Goal: Task Accomplishment & Management: Use online tool/utility

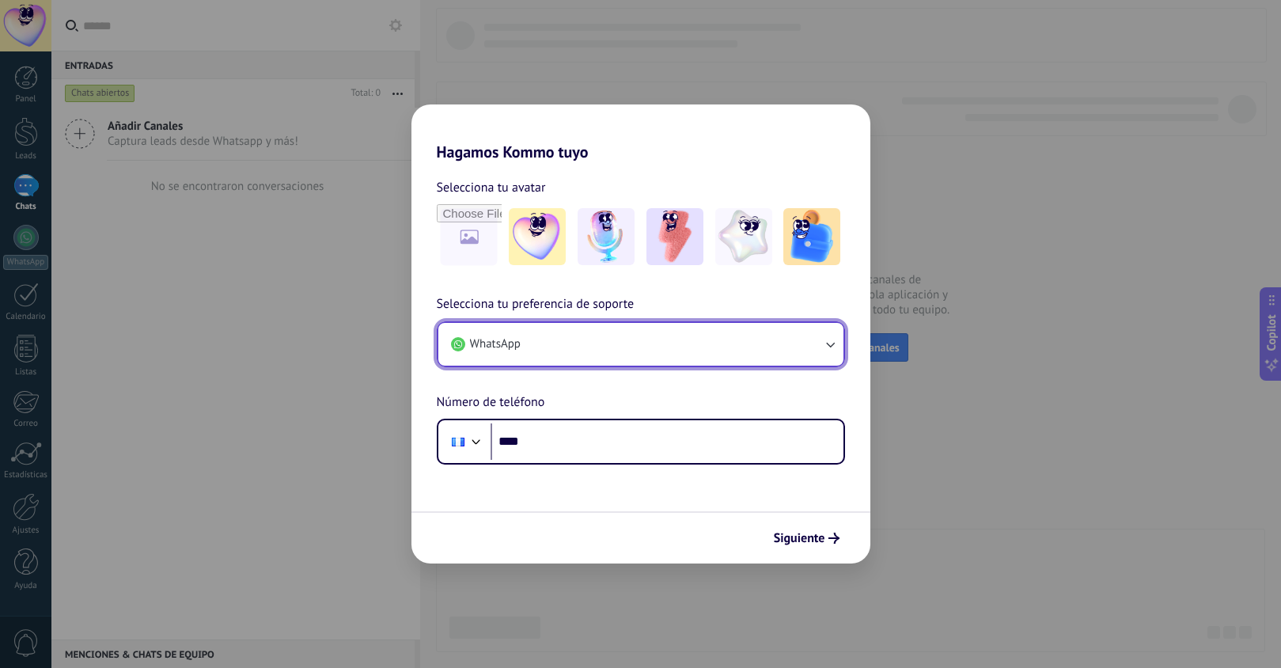
click at [655, 350] on button "WhatsApp" at bounding box center [640, 344] width 405 height 43
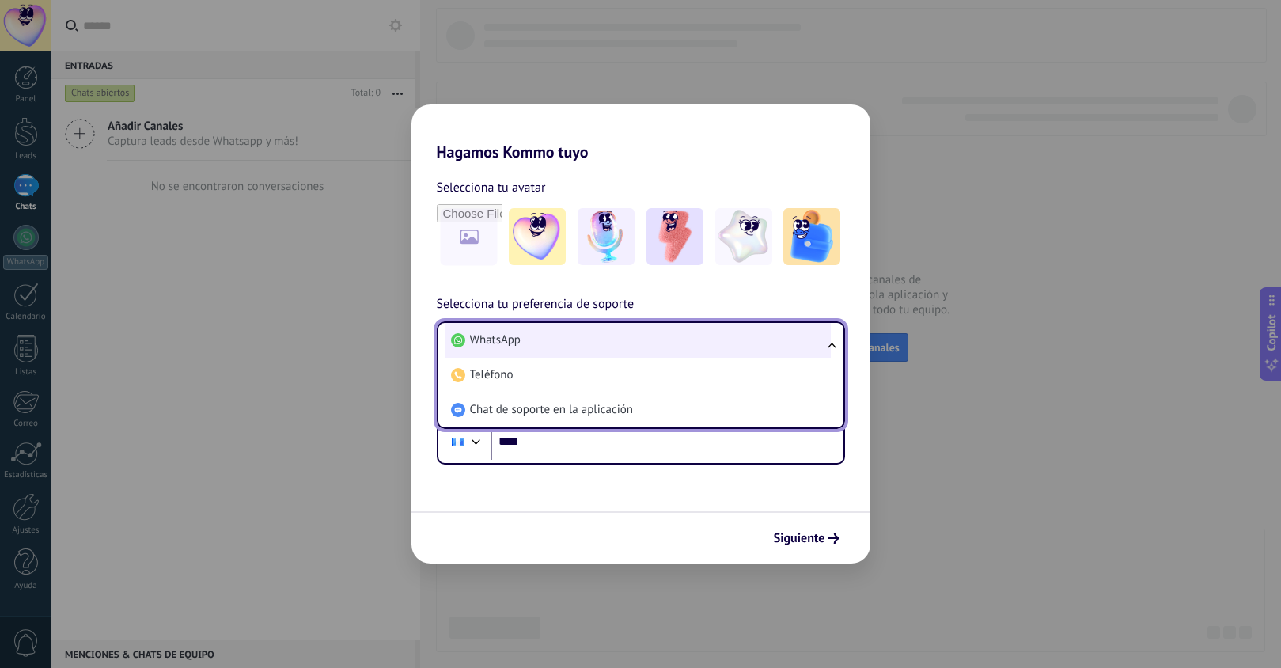
click at [621, 346] on li "WhatsApp" at bounding box center [638, 340] width 386 height 35
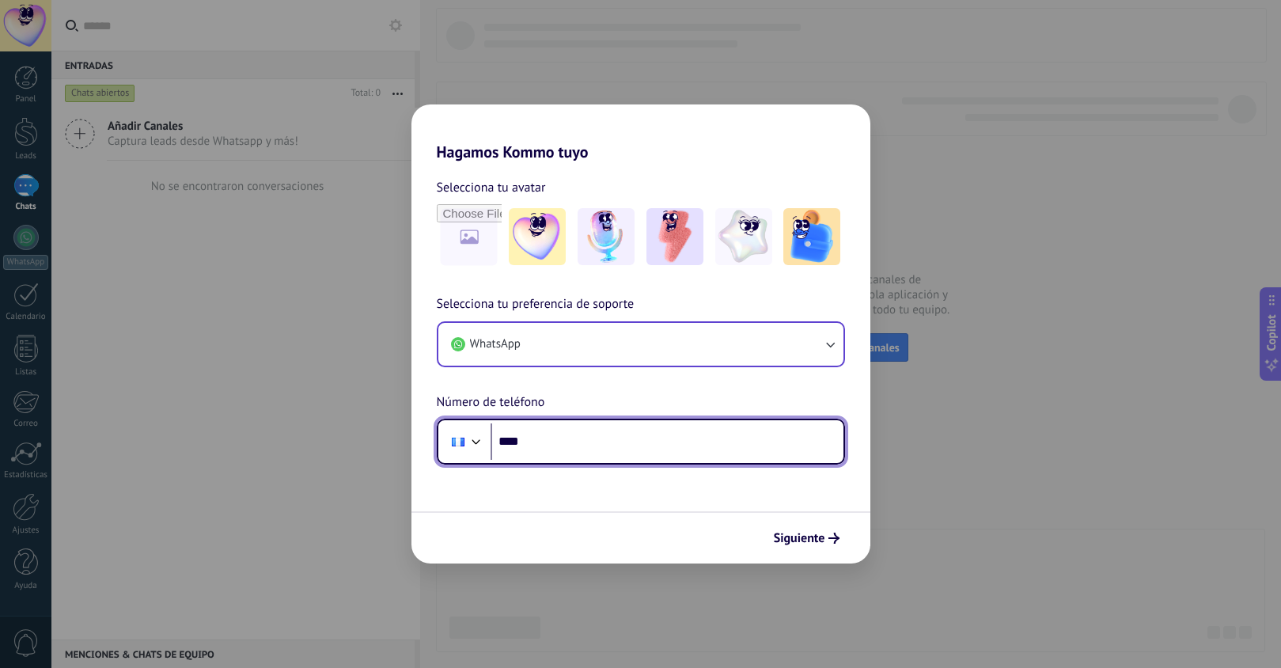
click at [636, 447] on input "****" at bounding box center [666, 441] width 353 height 36
type input "**********"
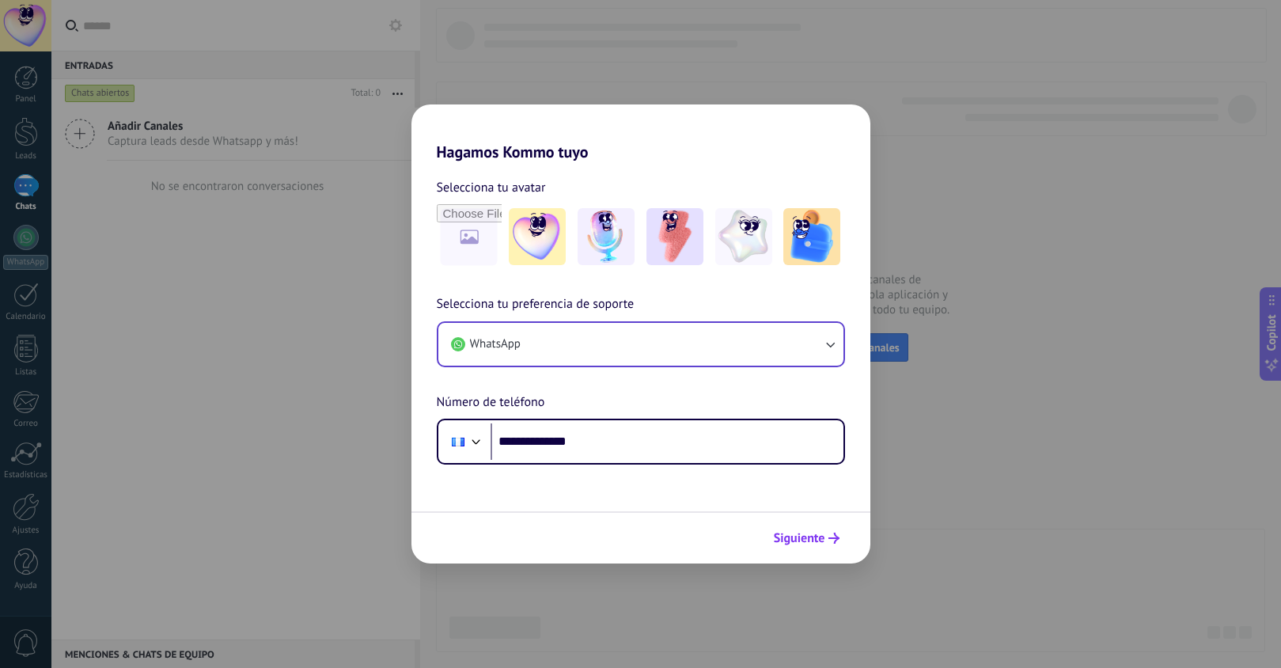
click at [813, 540] on span "Siguiente" at bounding box center [799, 537] width 51 height 11
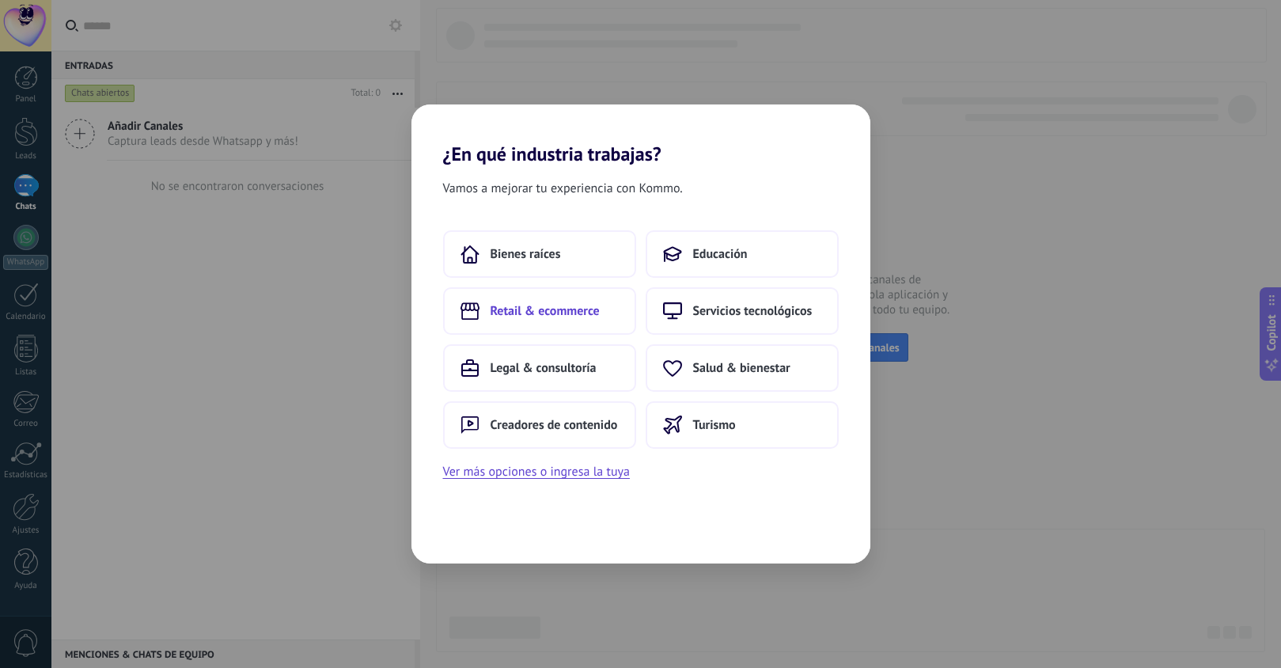
click at [555, 310] on span "Retail & ecommerce" at bounding box center [544, 311] width 109 height 16
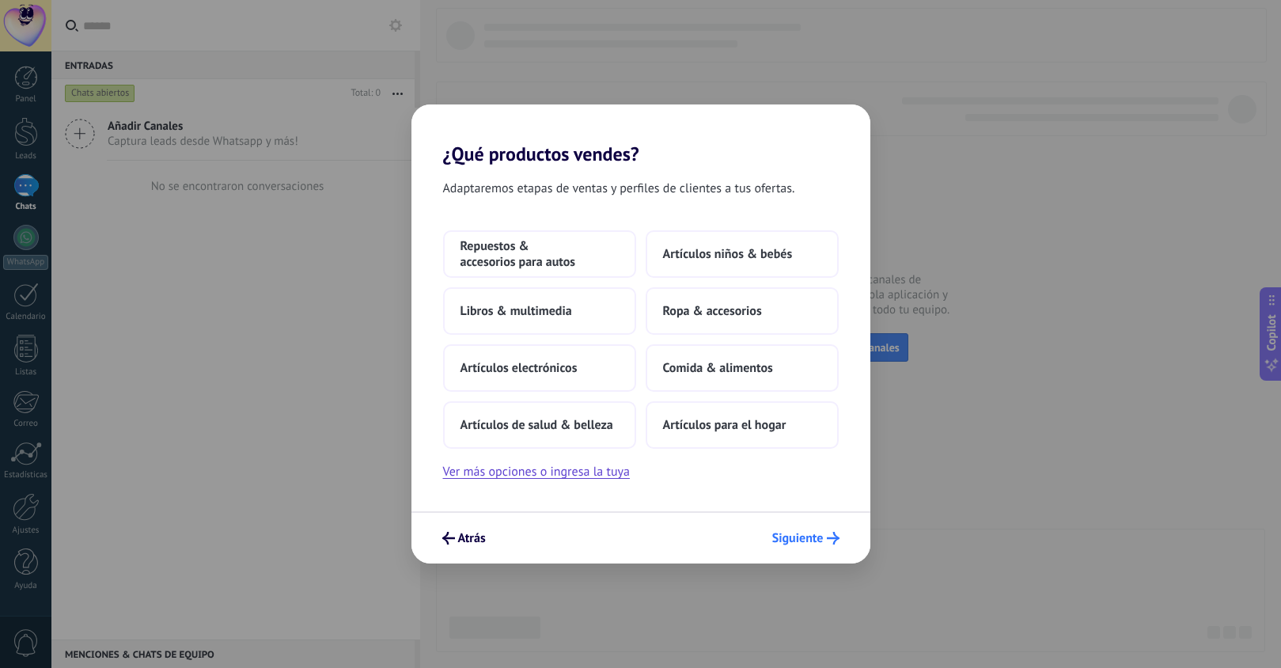
click at [815, 532] on span "Siguiente" at bounding box center [797, 537] width 51 height 11
click at [758, 316] on span "Ropa & accesorios" at bounding box center [712, 311] width 99 height 16
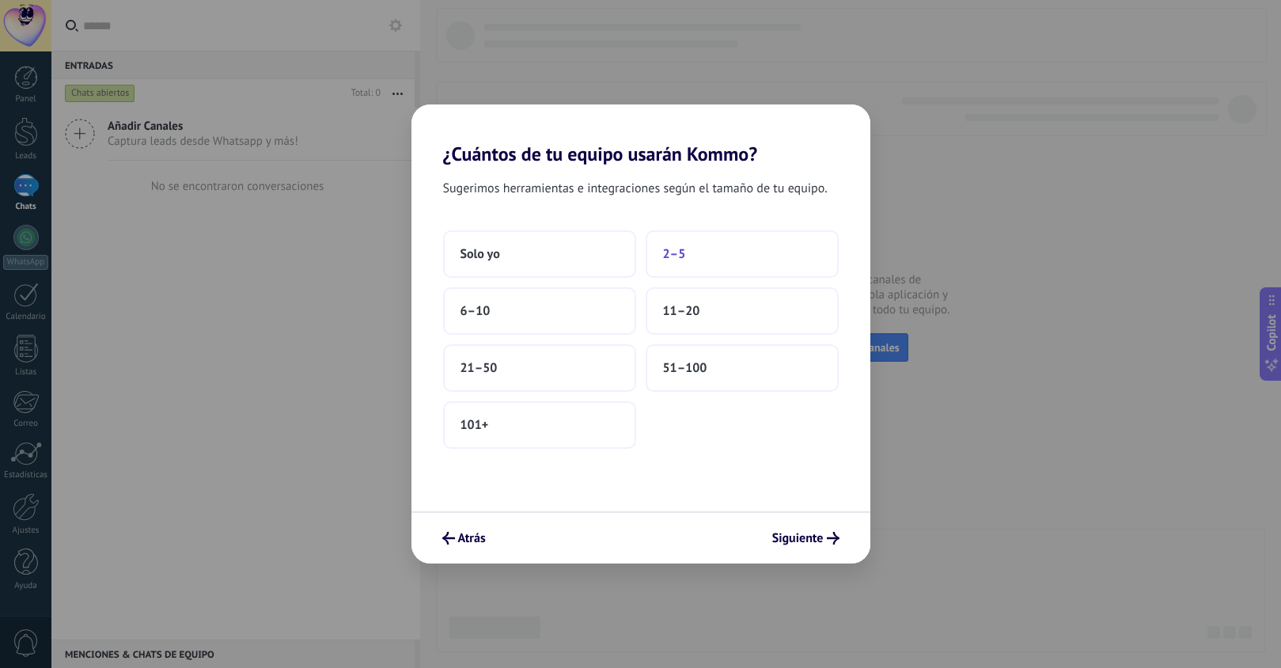
click at [702, 265] on button "2–5" at bounding box center [741, 253] width 193 height 47
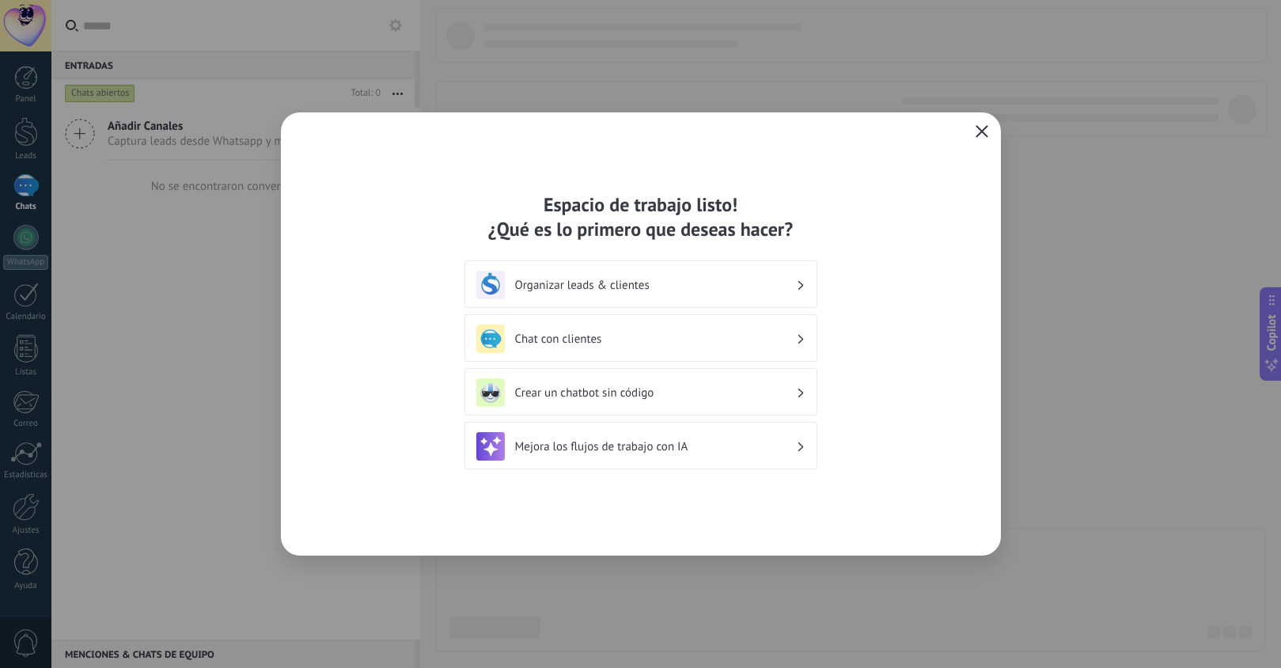
click at [979, 128] on icon "button" at bounding box center [981, 131] width 13 height 13
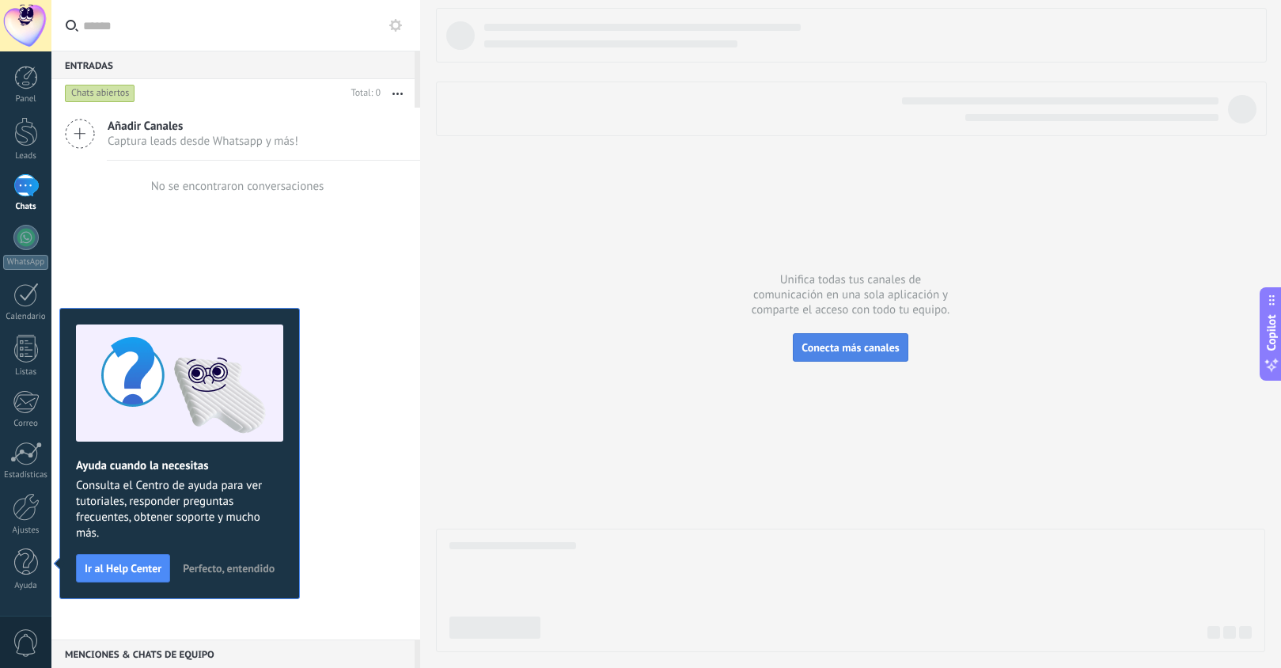
click at [855, 343] on span "Conecta más canales" at bounding box center [849, 347] width 97 height 14
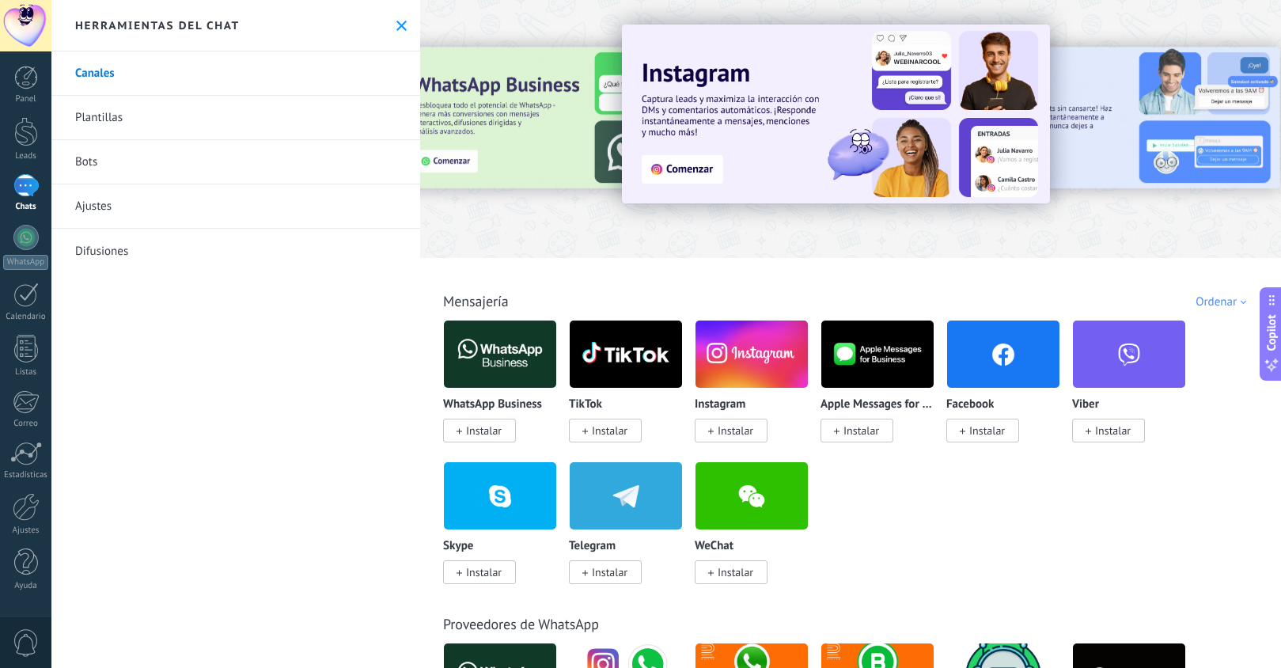
click at [396, 21] on icon at bounding box center [401, 26] width 10 height 10
